Goal: Information Seeking & Learning: Learn about a topic

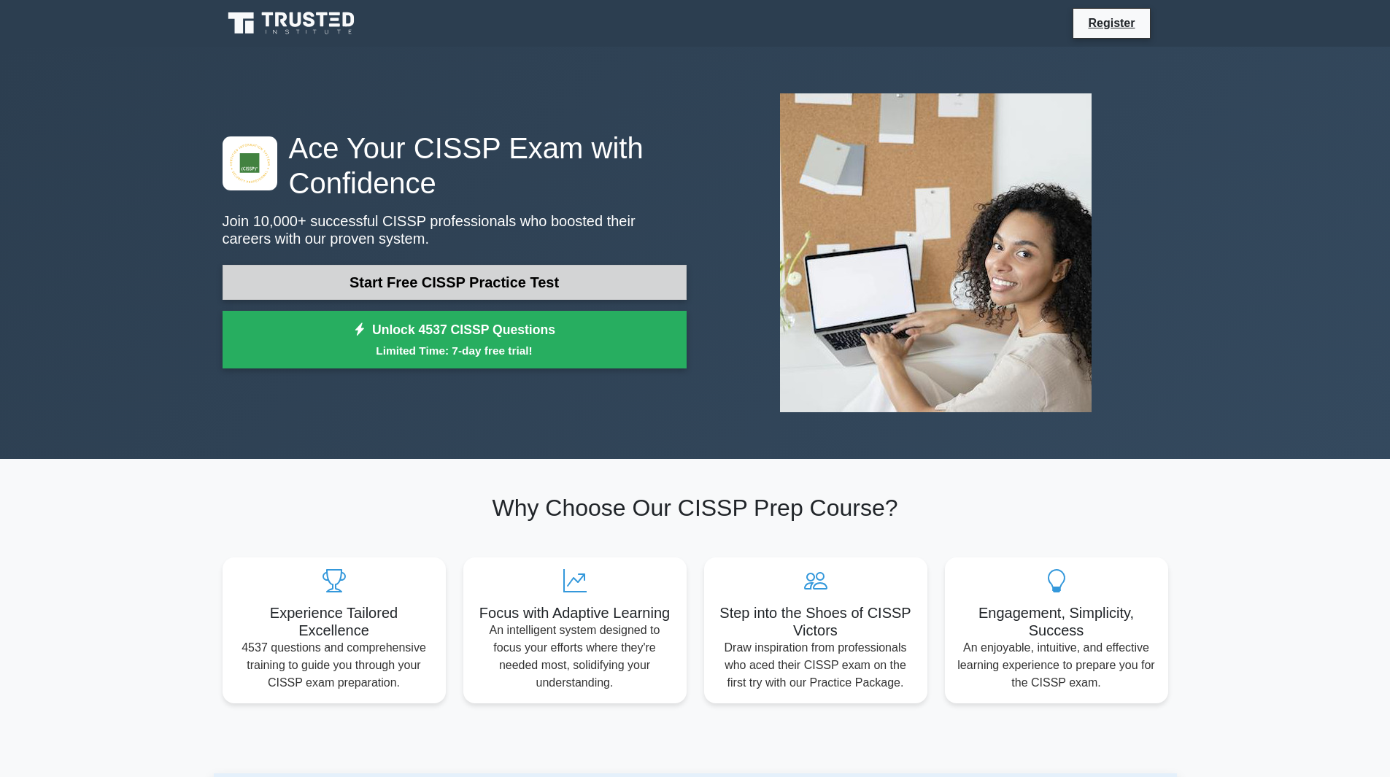
click at [444, 277] on link "Start Free CISSP Practice Test" at bounding box center [455, 282] width 464 height 35
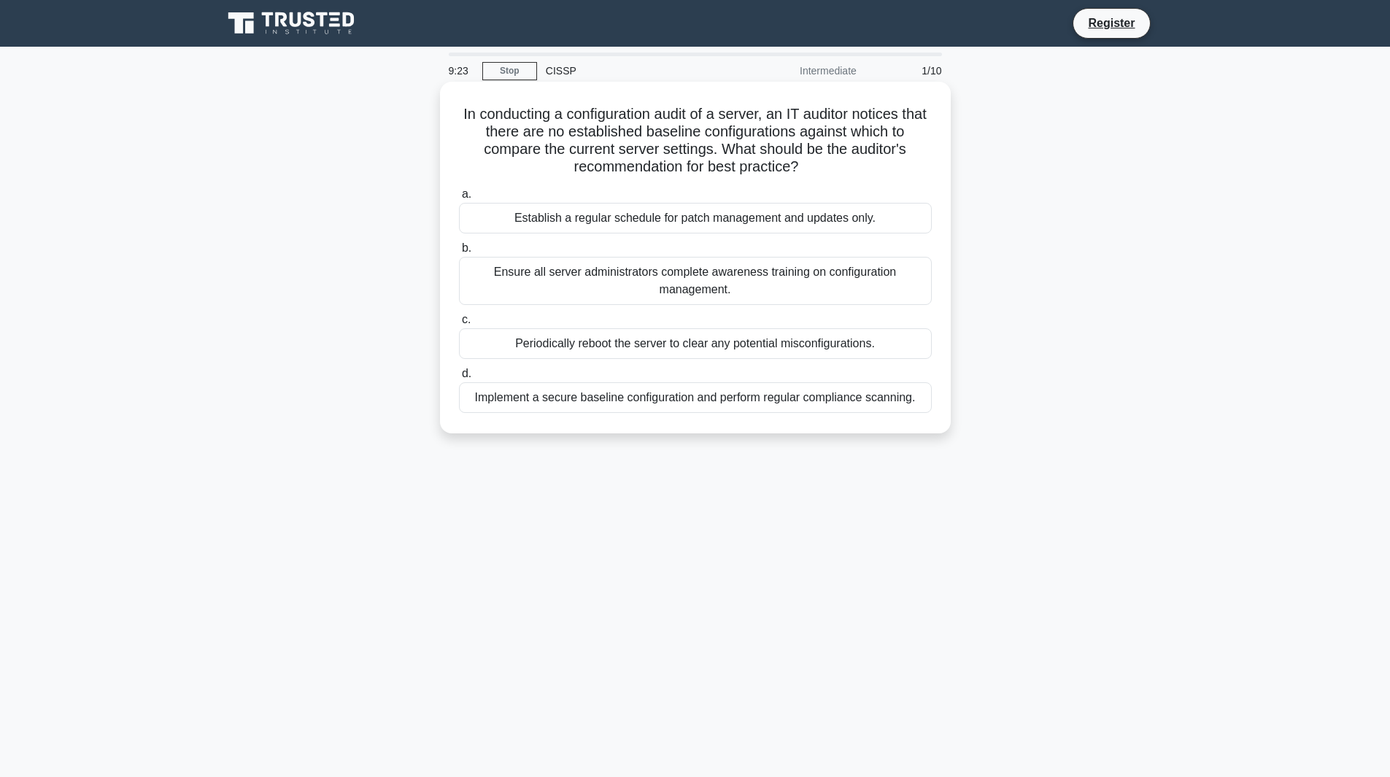
click at [738, 398] on div "Implement a secure baseline configuration and perform regular compliance scanni…" at bounding box center [695, 397] width 473 height 31
click at [459, 379] on input "d. Implement a secure baseline configuration and perform regular compliance sca…" at bounding box center [459, 373] width 0 height 9
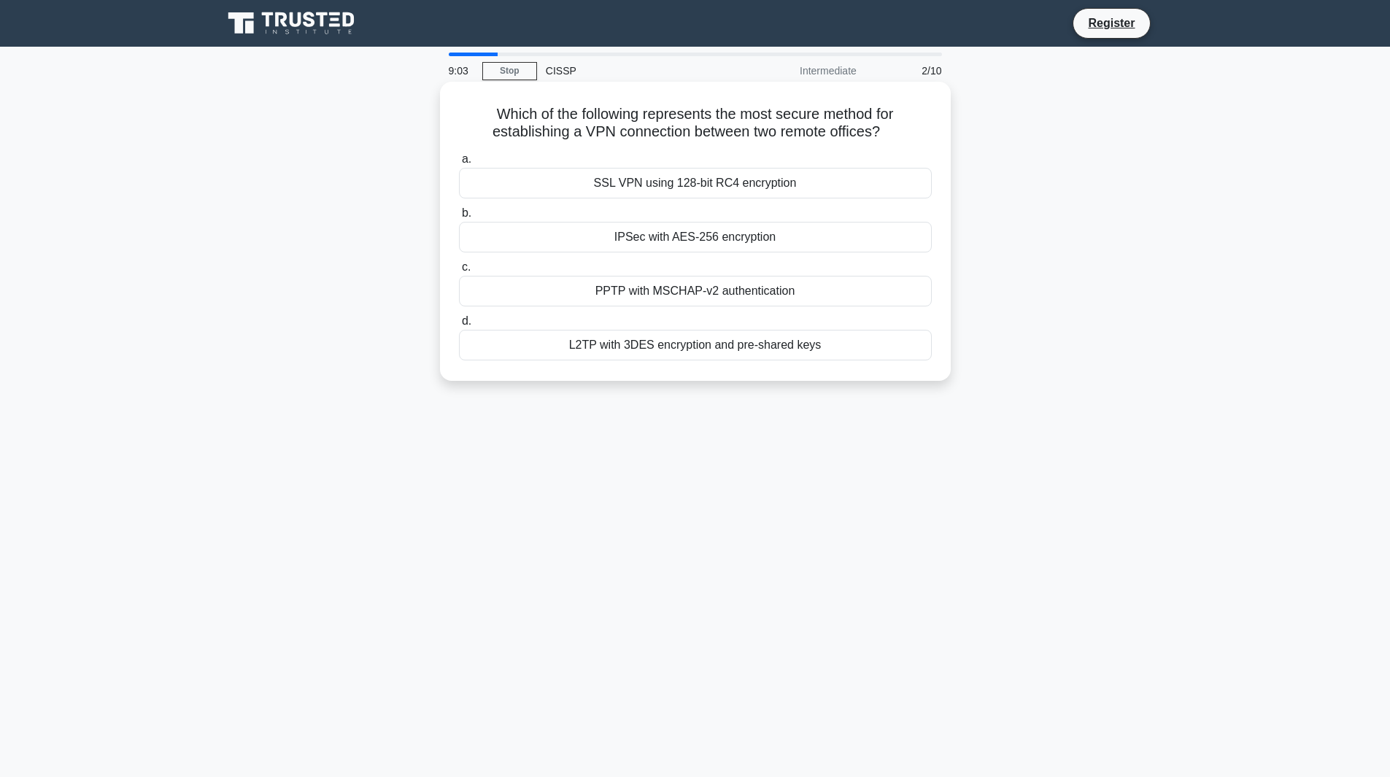
click at [703, 241] on div "IPSec with AES-256 encryption" at bounding box center [695, 237] width 473 height 31
click at [459, 218] on input "b. IPSec with AES-256 encryption" at bounding box center [459, 213] width 0 height 9
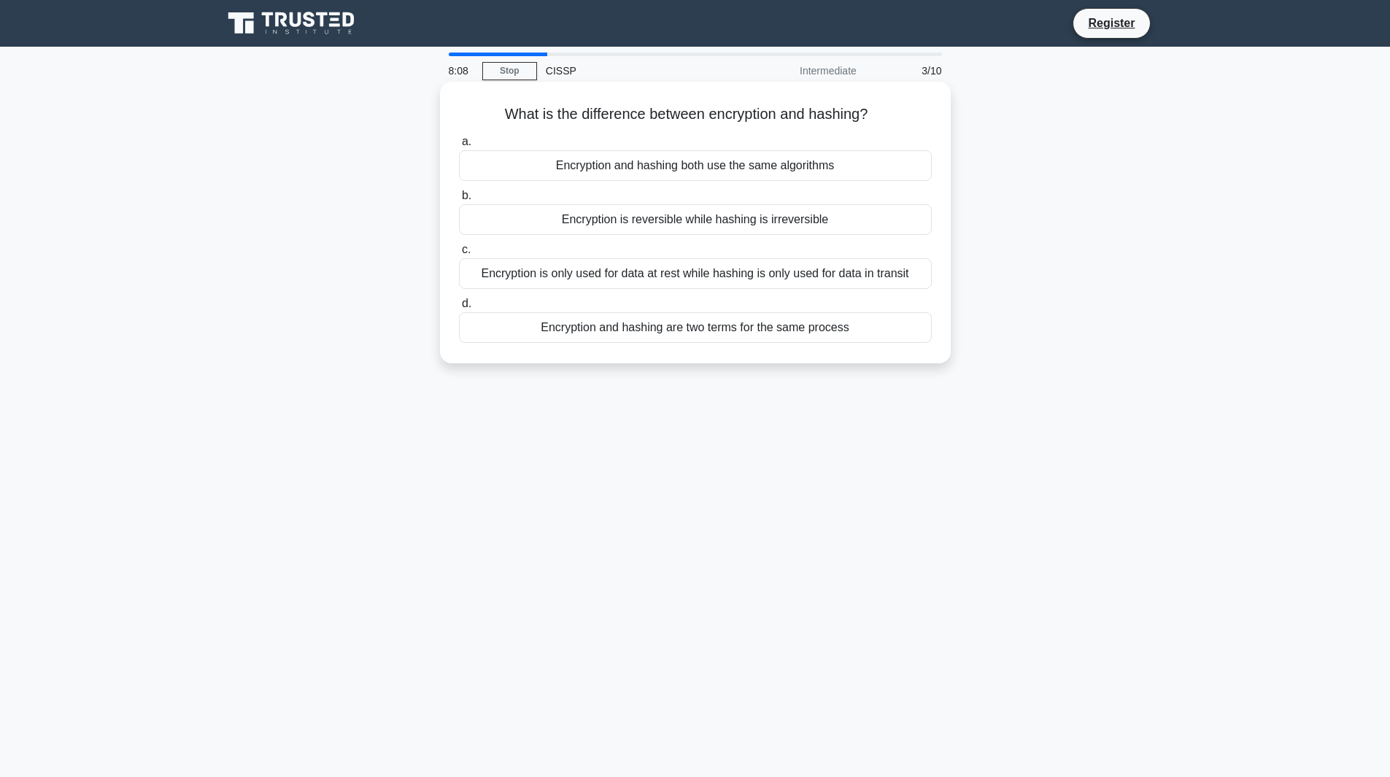
click at [771, 222] on div "Encryption is reversible while hashing is irreversible" at bounding box center [695, 219] width 473 height 31
click at [459, 201] on input "b. Encryption is reversible while hashing is irreversible" at bounding box center [459, 195] width 0 height 9
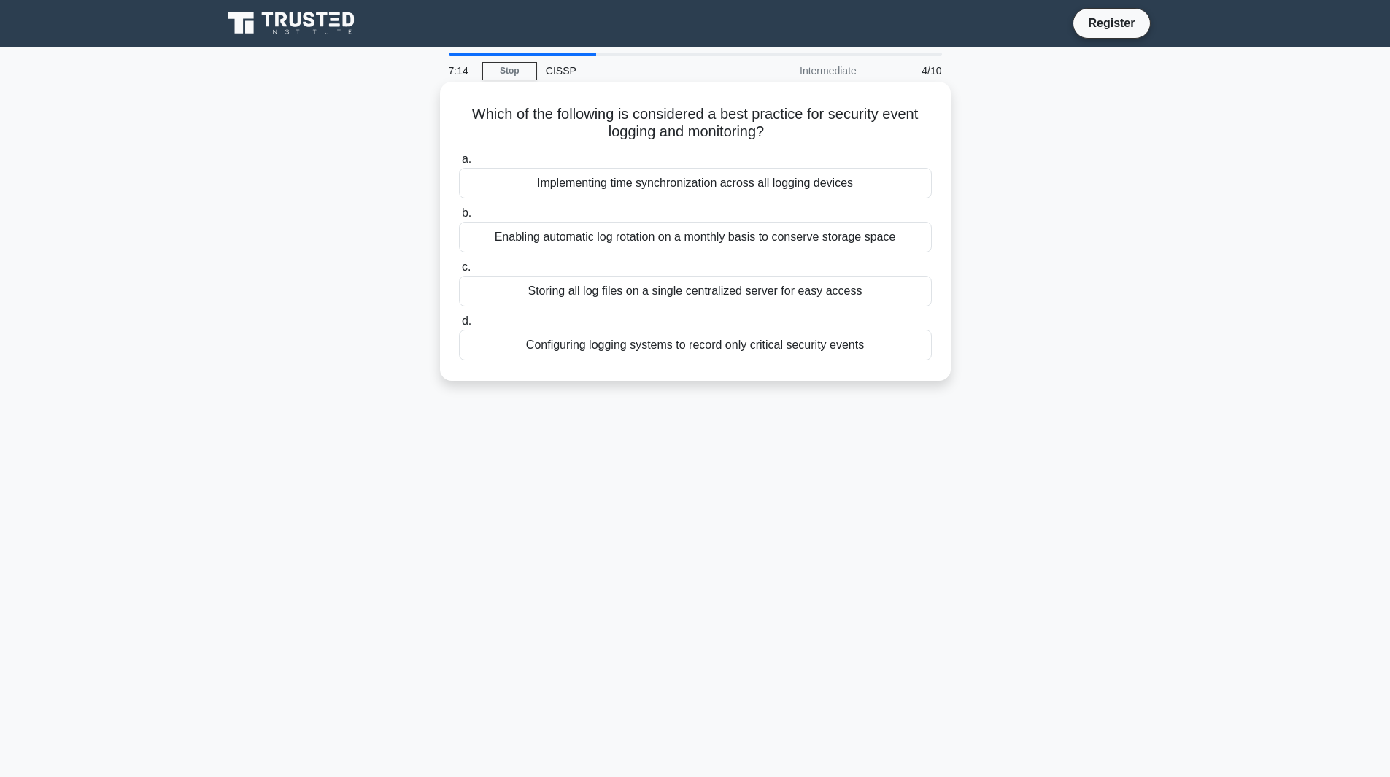
click at [704, 236] on div "Enabling automatic log rotation on a monthly basis to conserve storage space" at bounding box center [695, 237] width 473 height 31
click at [459, 218] on input "b. Enabling automatic log rotation on a monthly basis to conserve storage space" at bounding box center [459, 213] width 0 height 9
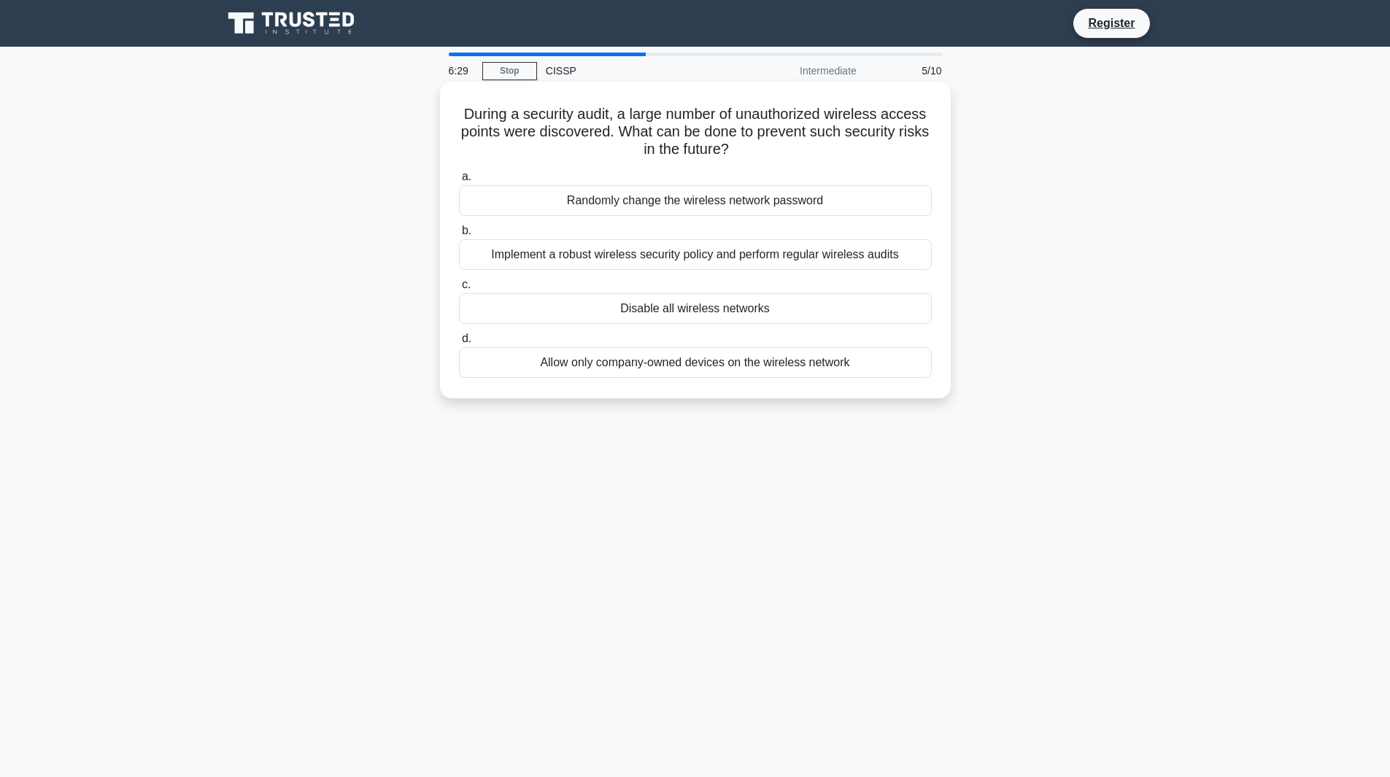
click at [762, 365] on div "Allow only company-owned devices on the wireless network" at bounding box center [695, 362] width 473 height 31
click at [459, 344] on input "d. Allow only company-owned devices on the wireless network" at bounding box center [459, 338] width 0 height 9
click at [746, 204] on div "Employing transparent data encryption" at bounding box center [695, 200] width 473 height 31
click at [459, 182] on input "a. Employing transparent data encryption" at bounding box center [459, 176] width 0 height 9
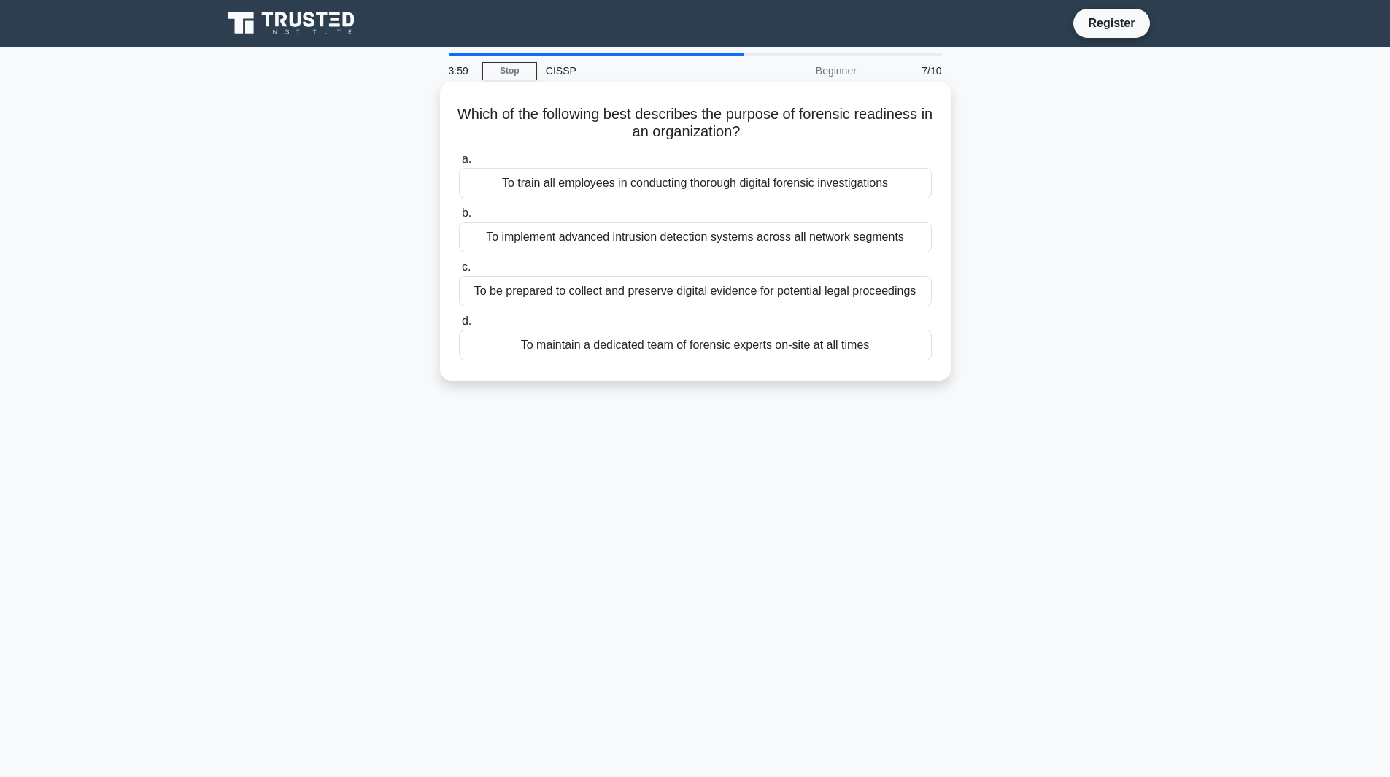
click at [852, 296] on div "To be prepared to collect and preserve digital evidence for potential legal pro…" at bounding box center [695, 291] width 473 height 31
click at [459, 272] on input "c. To be prepared to collect and preserve digital evidence for potential legal …" at bounding box center [459, 267] width 0 height 9
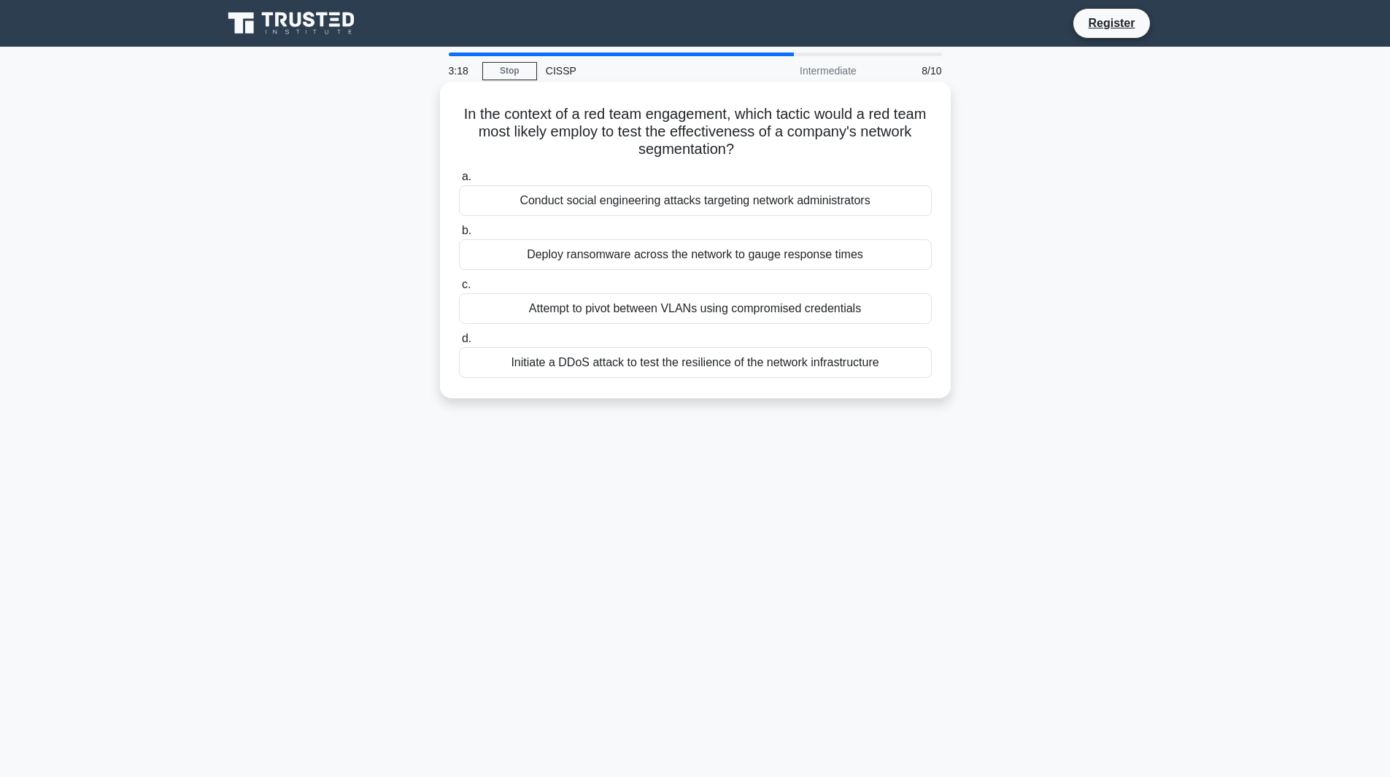
click at [730, 369] on div "Initiate a DDoS attack to test the resilience of the network infrastructure" at bounding box center [695, 362] width 473 height 31
click at [459, 344] on input "d. Initiate a DDoS attack to test the resilience of the network infrastructure" at bounding box center [459, 338] width 0 height 9
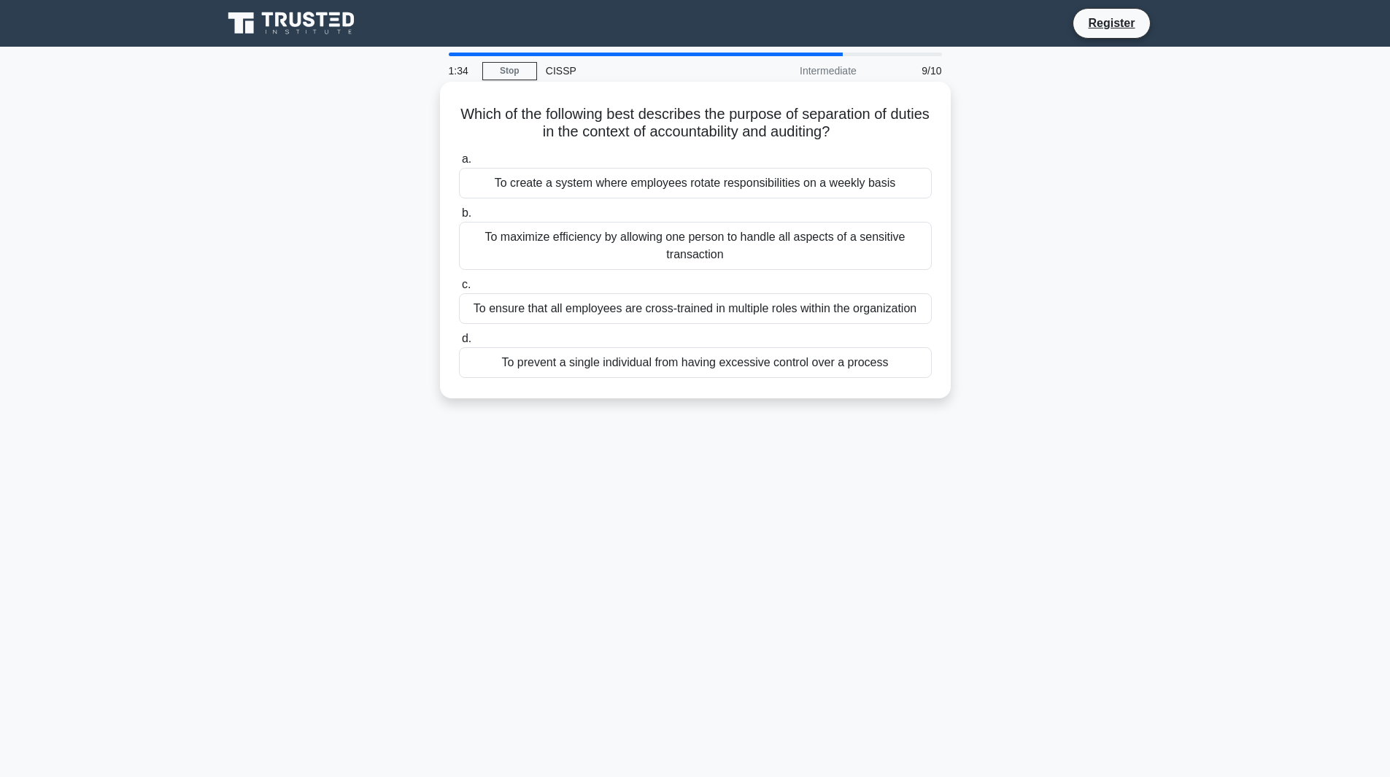
click at [758, 368] on div "To prevent a single individual from having excessive control over a process" at bounding box center [695, 362] width 473 height 31
click at [459, 344] on input "d. To prevent a single individual from having excessive control over a process" at bounding box center [459, 338] width 0 height 9
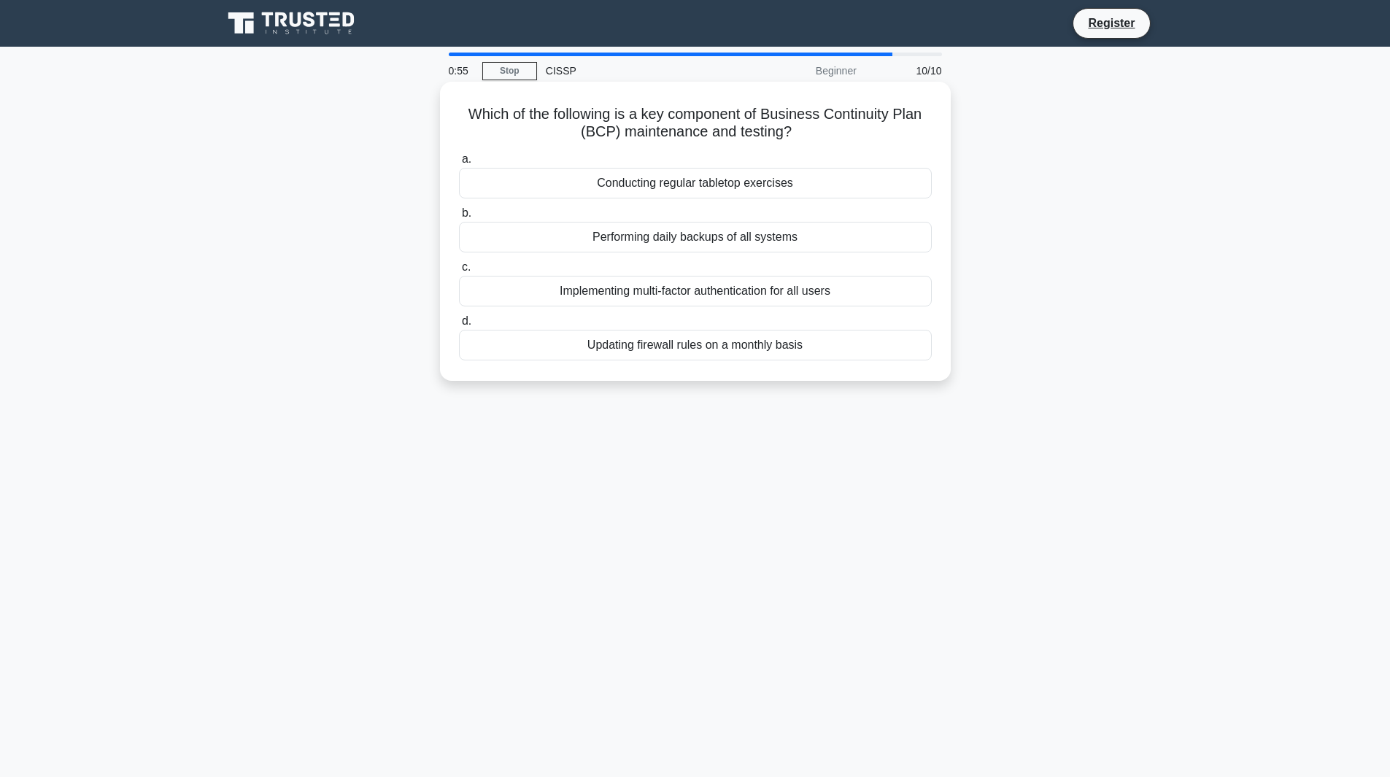
click at [729, 179] on div "Conducting regular tabletop exercises" at bounding box center [695, 183] width 473 height 31
click at [459, 164] on input "a. Conducting regular tabletop exercises" at bounding box center [459, 159] width 0 height 9
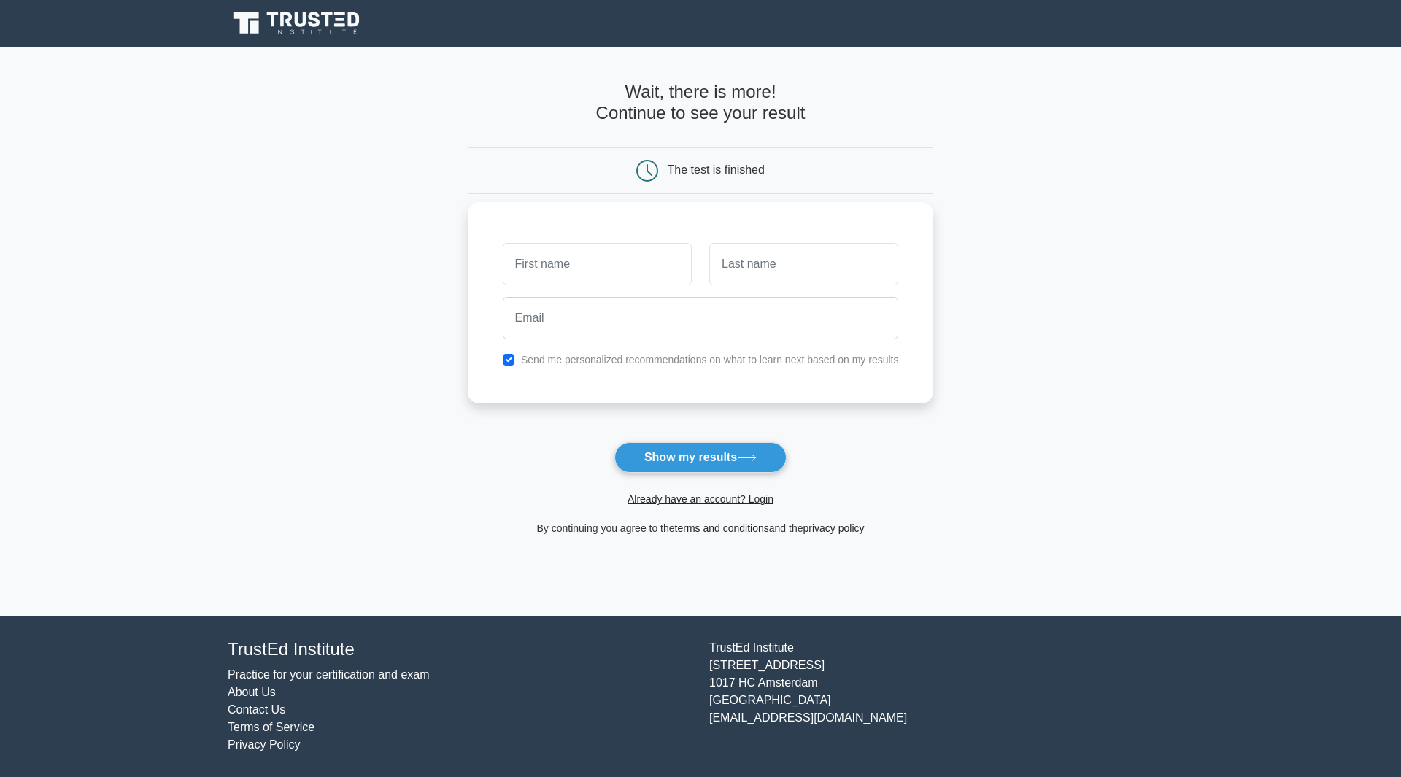
click at [699, 363] on label "Send me personalized recommendations on what to learn next based on my results" at bounding box center [710, 360] width 378 height 12
click at [510, 358] on input "checkbox" at bounding box center [509, 360] width 12 height 12
checkbox input "false"
drag, startPoint x: 573, startPoint y: 276, endPoint x: 580, endPoint y: 274, distance: 7.6
click at [574, 275] on input "text" at bounding box center [597, 264] width 189 height 42
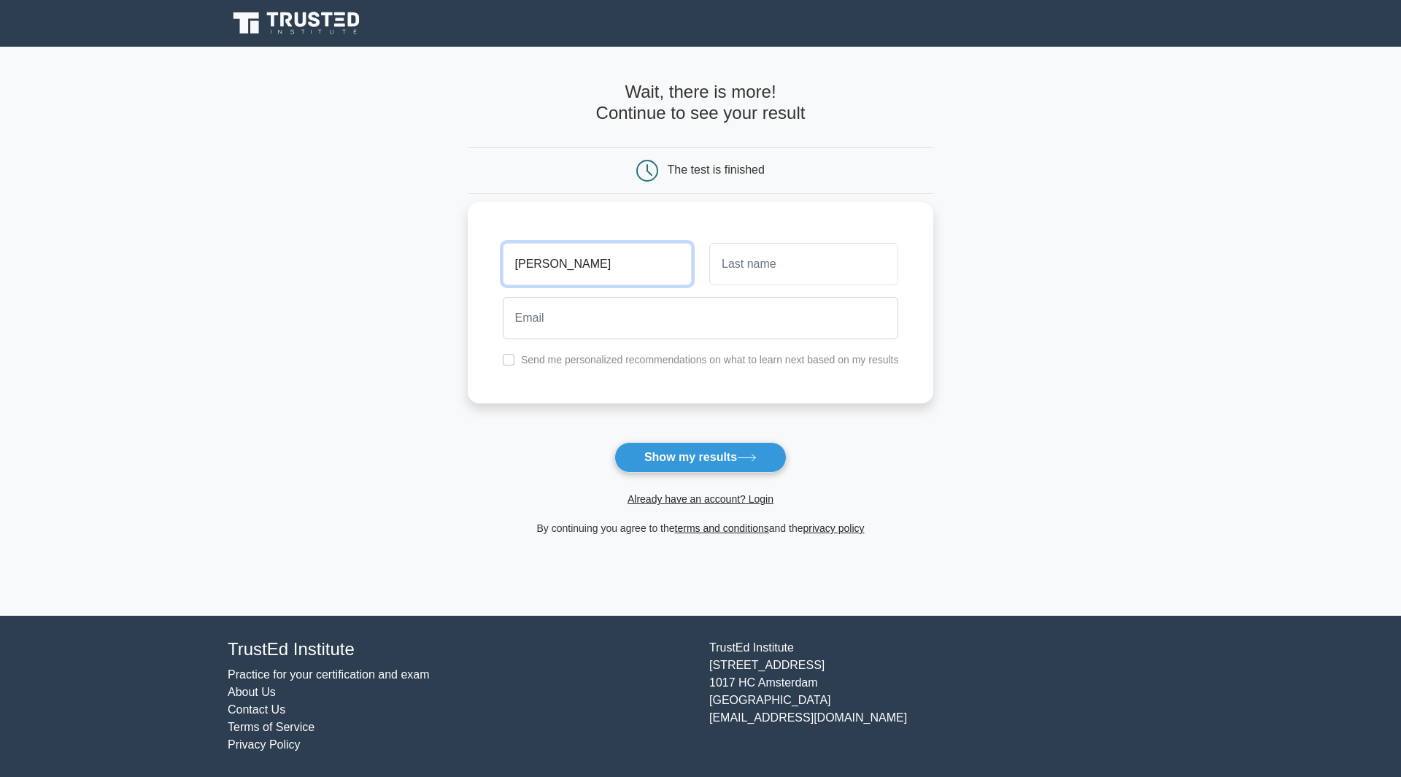
type input "ivan"
type input "svin"
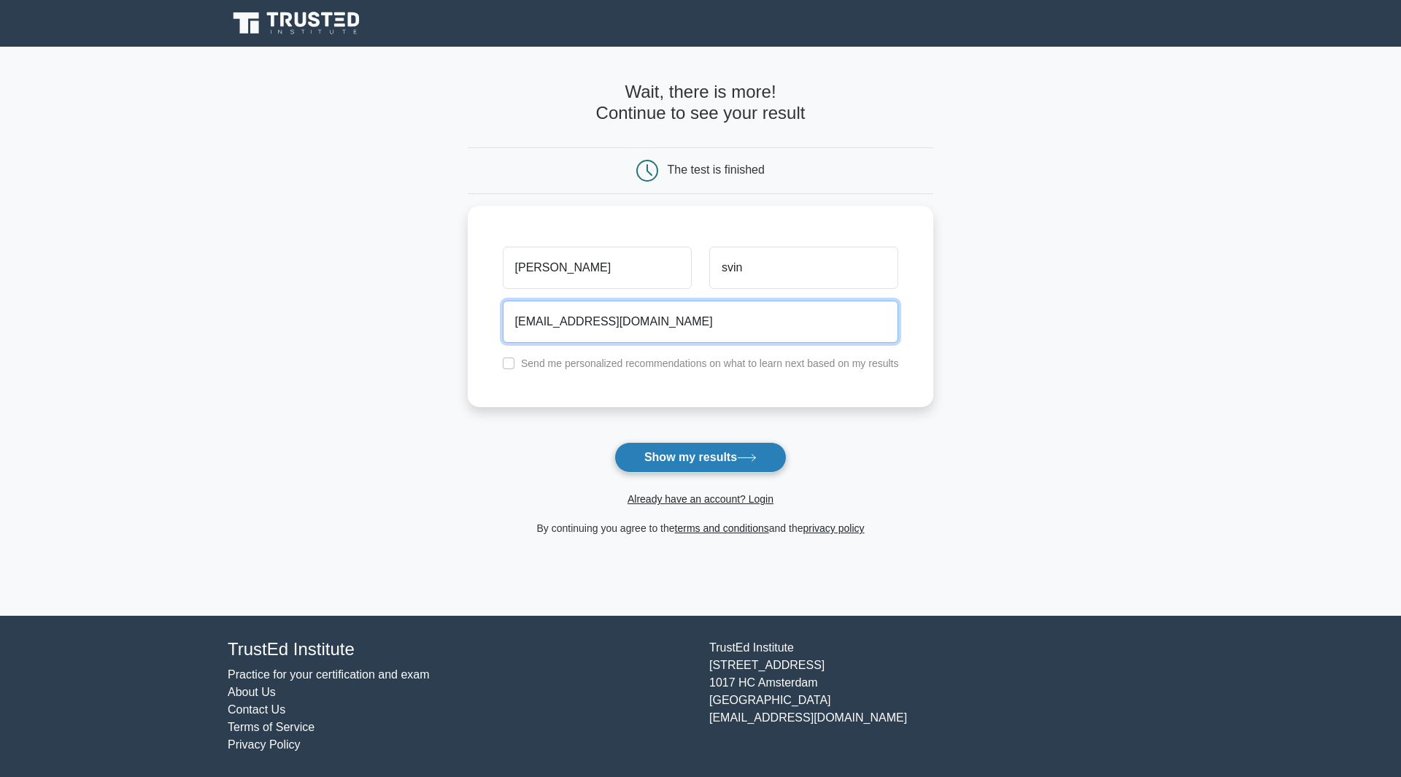
type input "van@gmail.com"
click at [740, 458] on button "Show my results" at bounding box center [700, 457] width 172 height 31
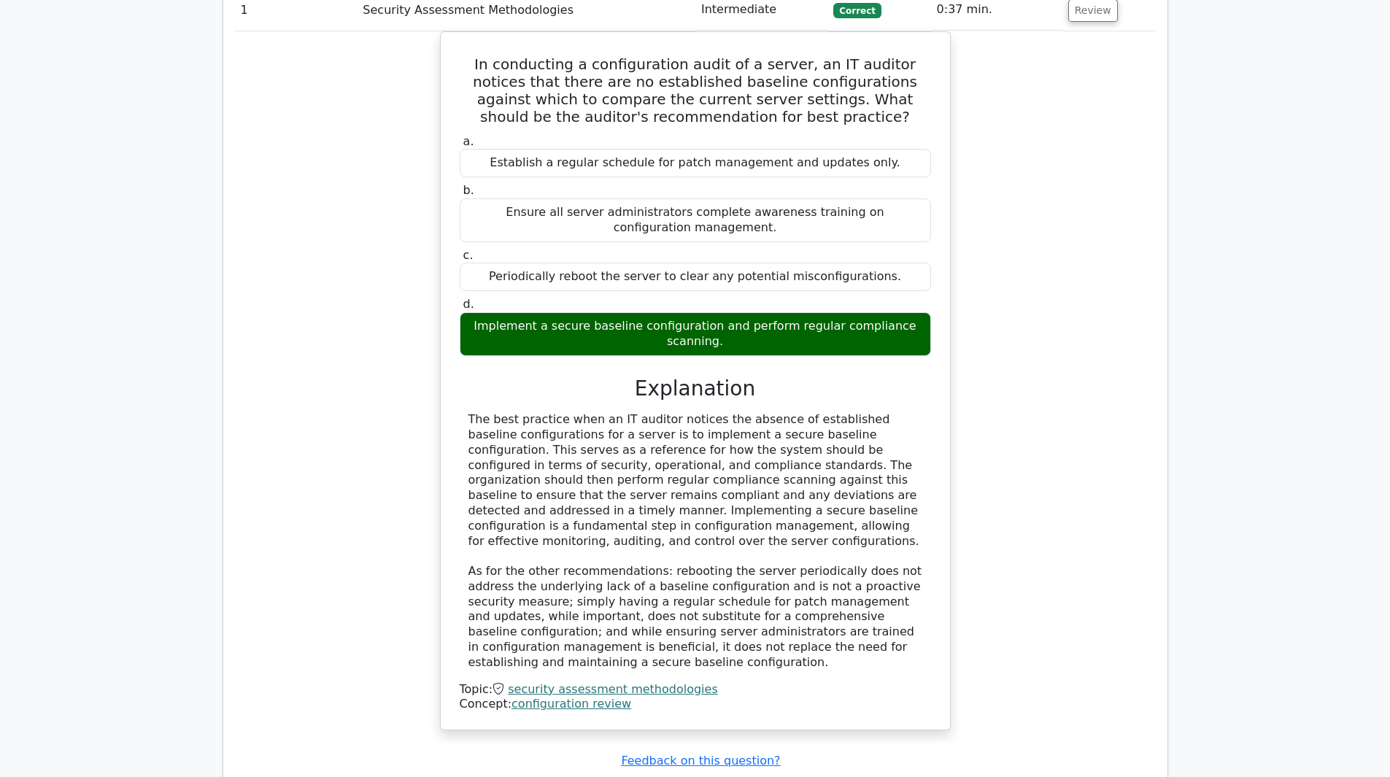
scroll to position [1532, 0]
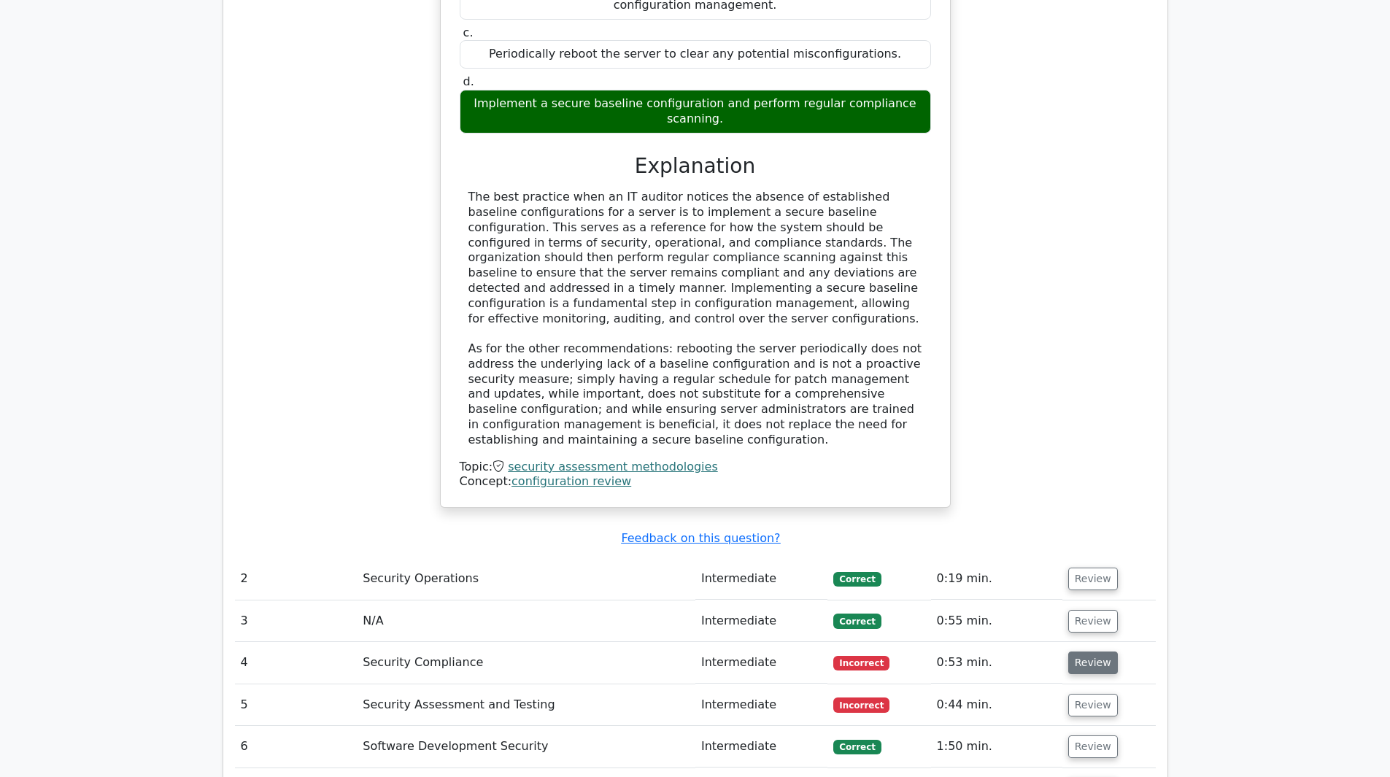
click at [1077, 652] on button "Review" at bounding box center [1093, 663] width 50 height 23
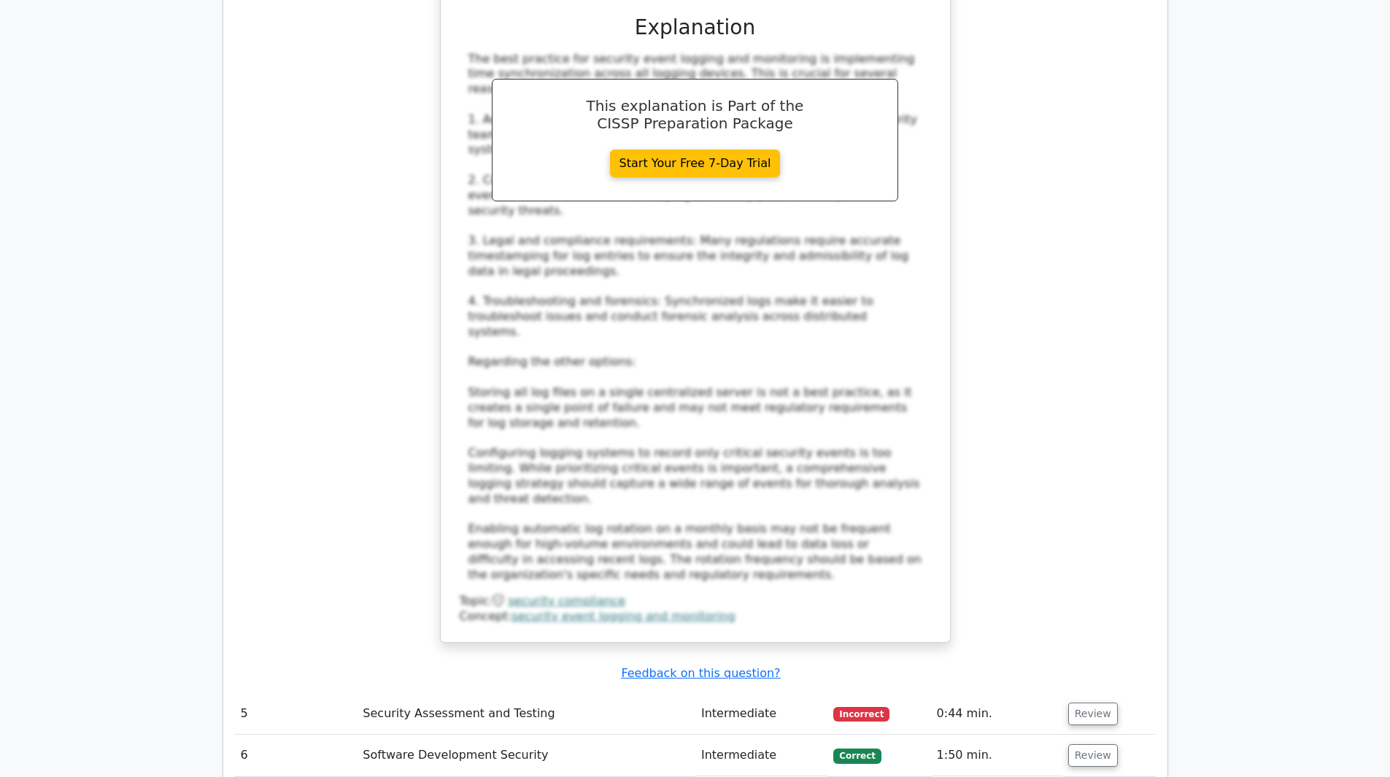
scroll to position [2554, 0]
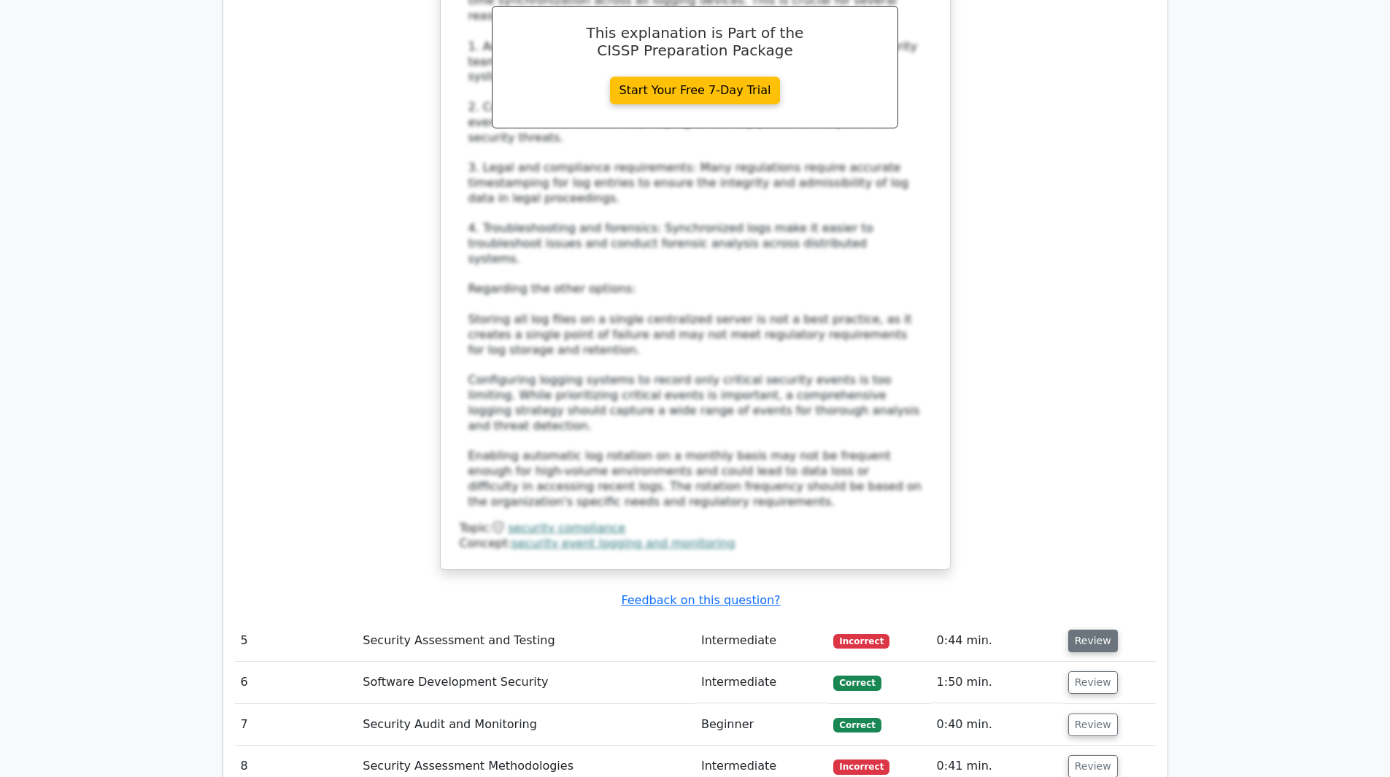
click at [1090, 630] on button "Review" at bounding box center [1093, 641] width 50 height 23
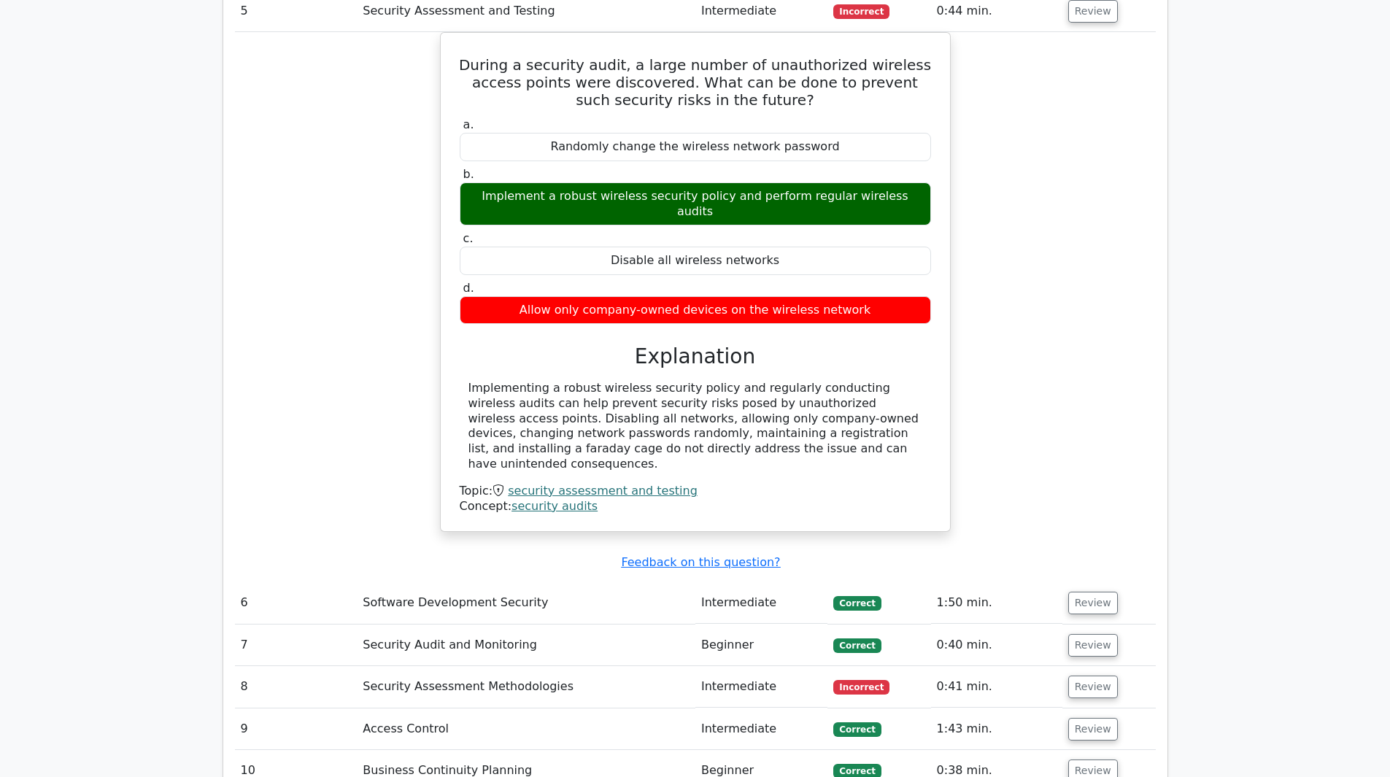
scroll to position [3211, 0]
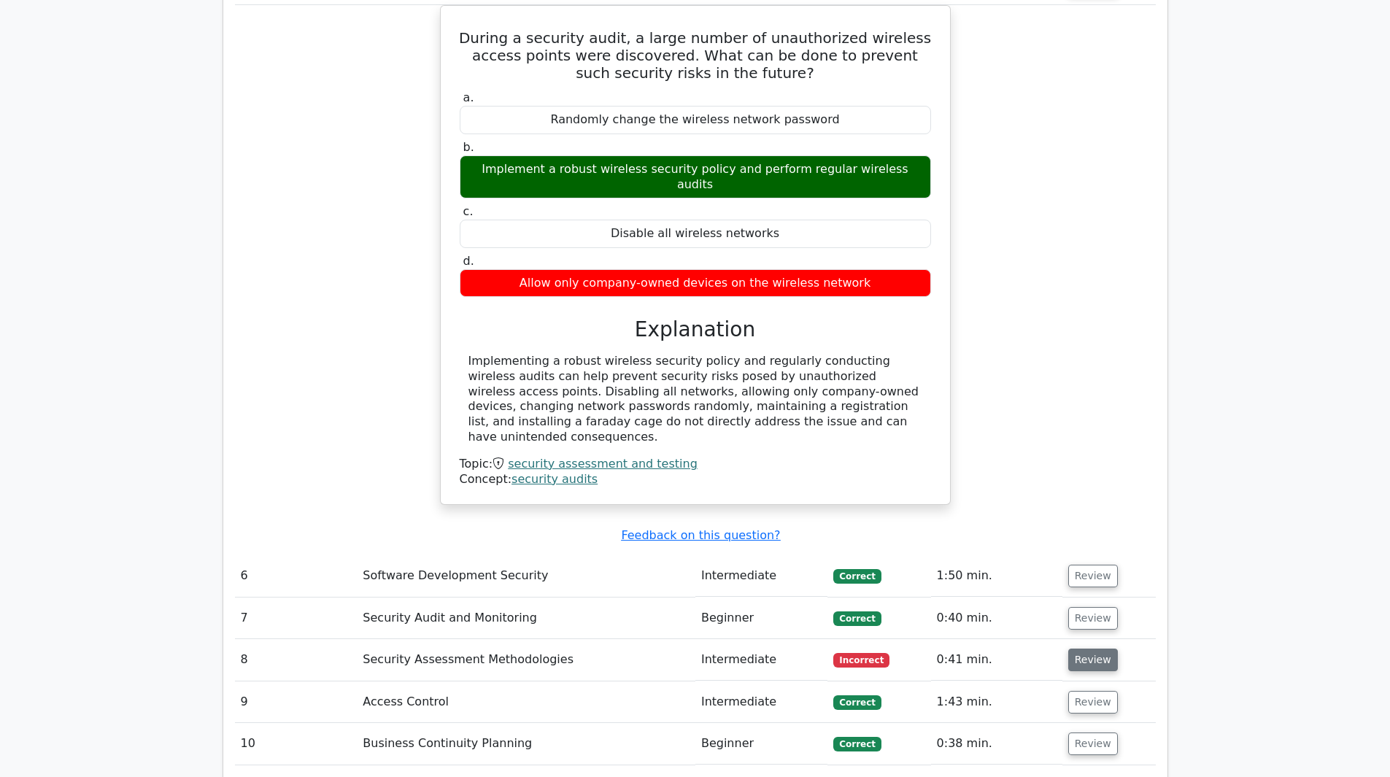
click at [1086, 649] on button "Review" at bounding box center [1093, 660] width 50 height 23
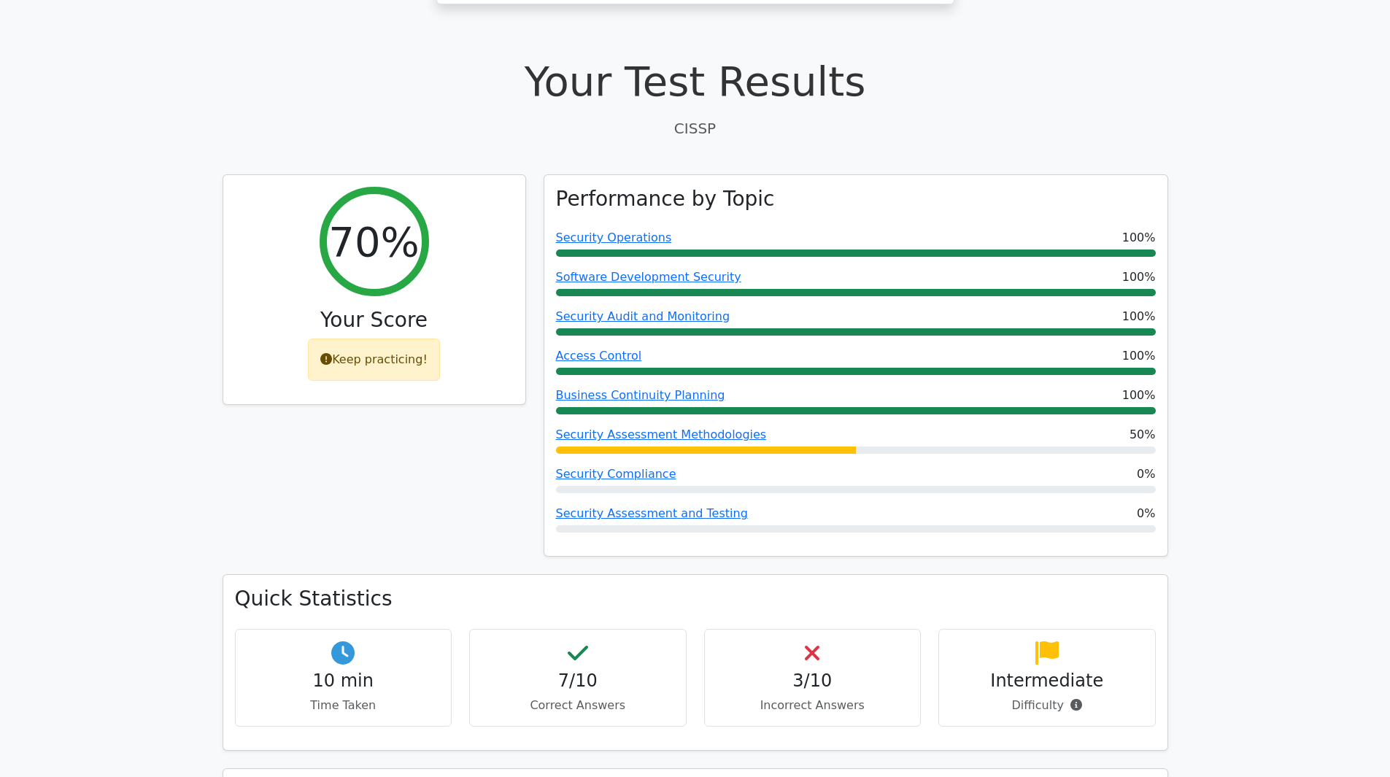
scroll to position [193, 0]
